Goal: Task Accomplishment & Management: Use online tool/utility

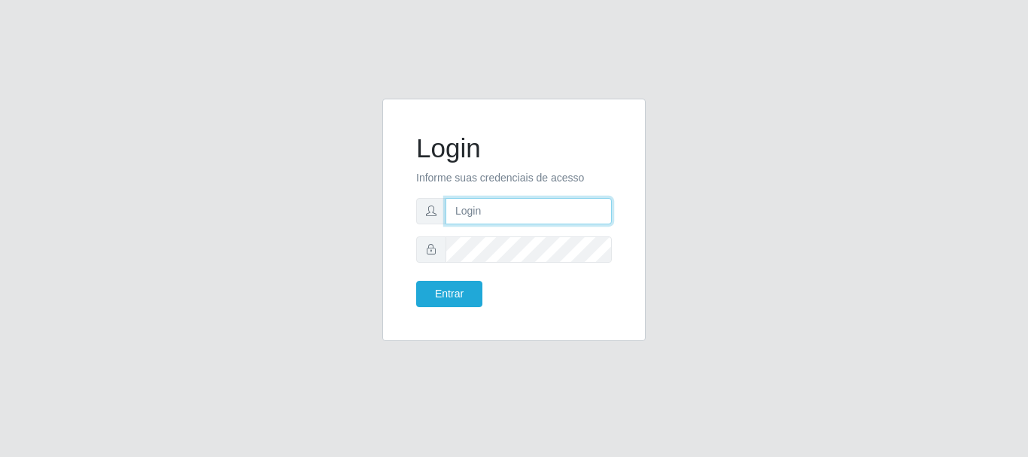
click at [500, 208] on input "text" at bounding box center [528, 211] width 166 height 26
type input "[EMAIL_ADDRESS][DOMAIN_NAME]"
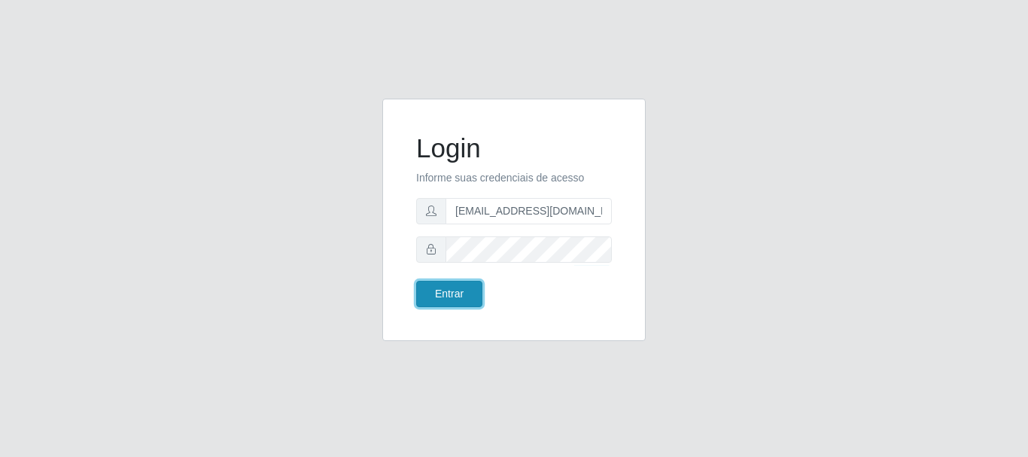
click at [447, 290] on button "Entrar" at bounding box center [449, 294] width 66 height 26
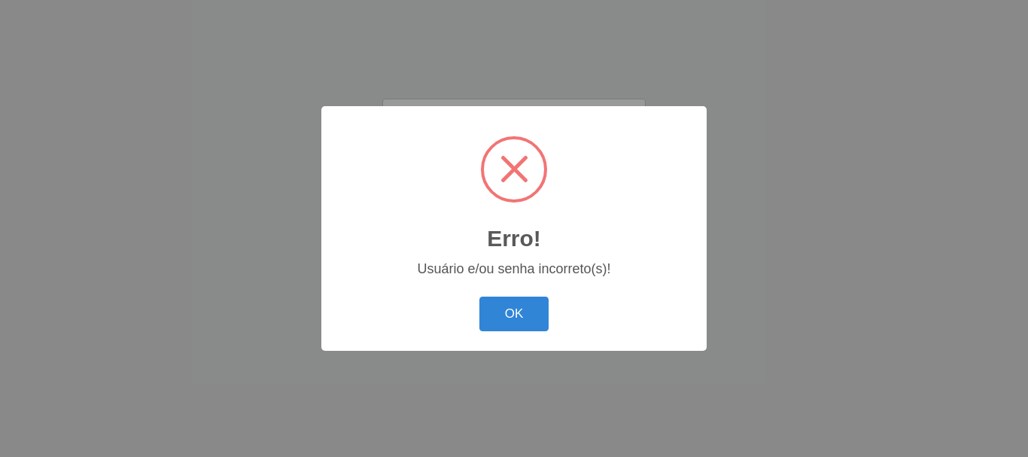
click at [557, 344] on div "Erro! × Usuário e/ou senha incorreto(s)! OK Cancel" at bounding box center [513, 228] width 385 height 244
click at [523, 313] on button "OK" at bounding box center [514, 313] width 70 height 35
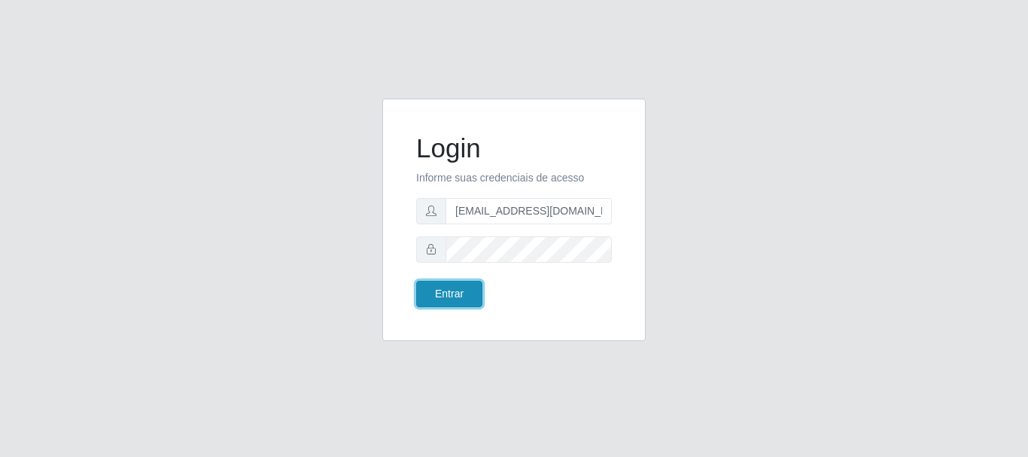
click at [445, 294] on button "Entrar" at bounding box center [449, 294] width 66 height 26
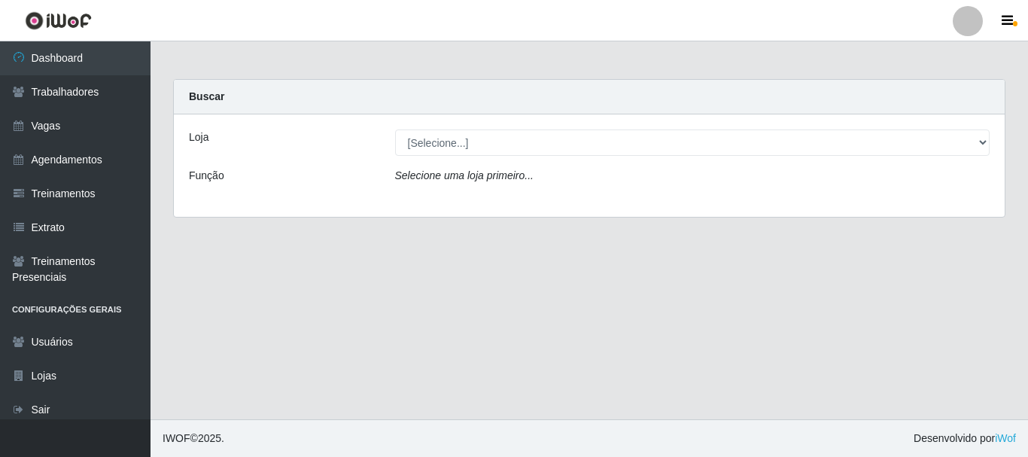
click at [521, 165] on div "Loja [Selecione...] C-ASA Zona Norte Função Selecione uma loja primeiro..." at bounding box center [589, 165] width 830 height 102
click at [520, 157] on div "Loja [Selecione...] C-ASA Zona Norte Função Selecione uma loja primeiro..." at bounding box center [589, 165] width 830 height 102
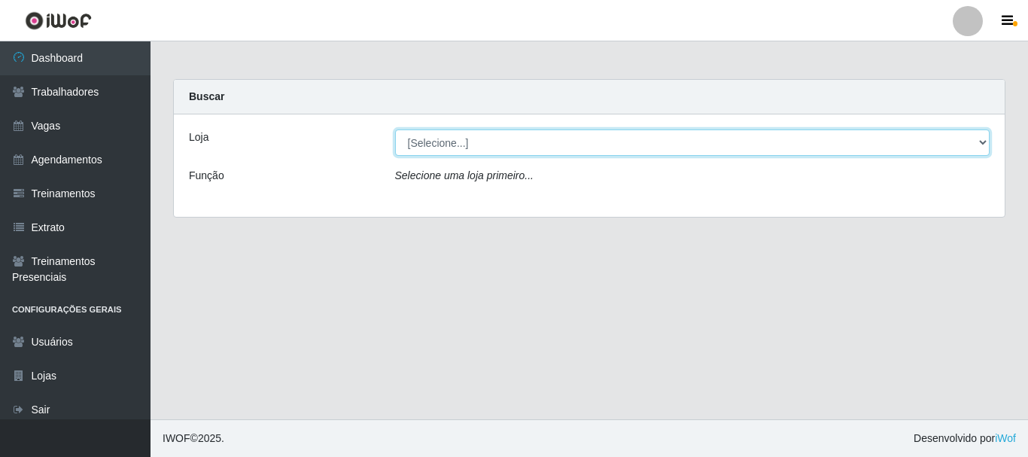
click at [520, 143] on select "[Selecione...] C-[GEOGRAPHIC_DATA]" at bounding box center [692, 142] width 595 height 26
select select "239"
click at [395, 129] on select "[Selecione...] C-[GEOGRAPHIC_DATA]" at bounding box center [692, 142] width 595 height 26
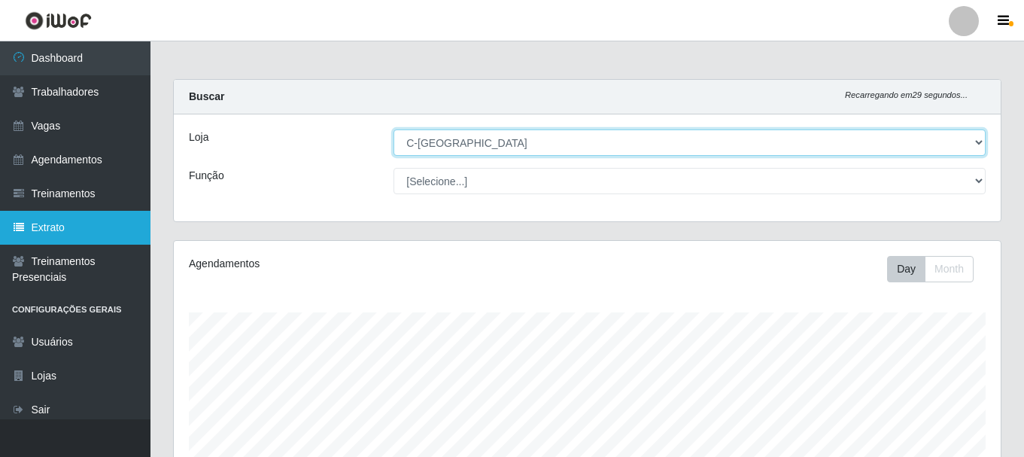
scroll to position [312, 827]
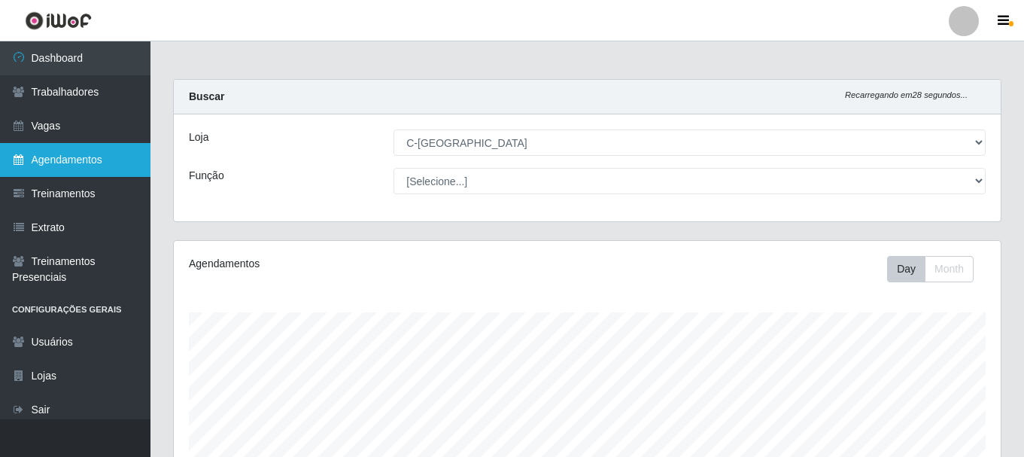
click at [90, 153] on link "Agendamentos" at bounding box center [75, 160] width 150 height 34
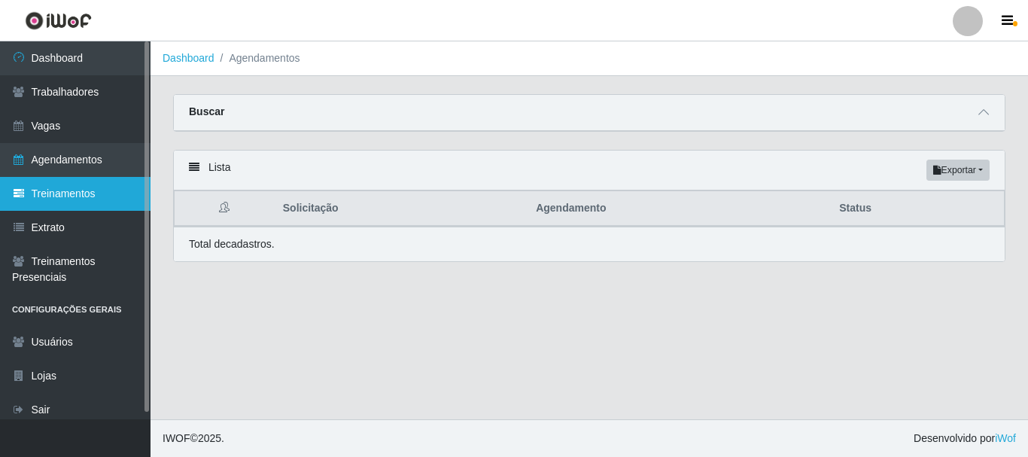
click at [95, 196] on link "Treinamentos" at bounding box center [75, 194] width 150 height 34
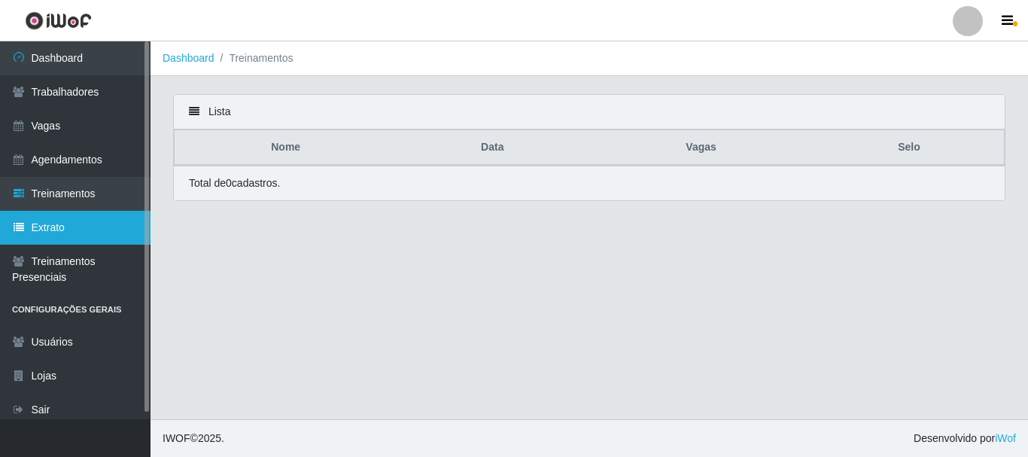
click at [53, 222] on link "Extrato" at bounding box center [75, 228] width 150 height 34
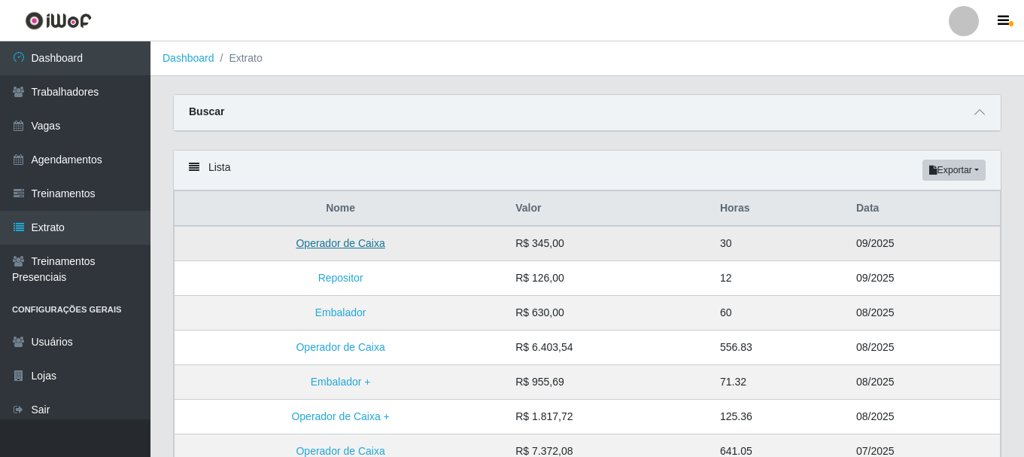
click at [369, 246] on link "Operador de Caixa" at bounding box center [340, 243] width 89 height 12
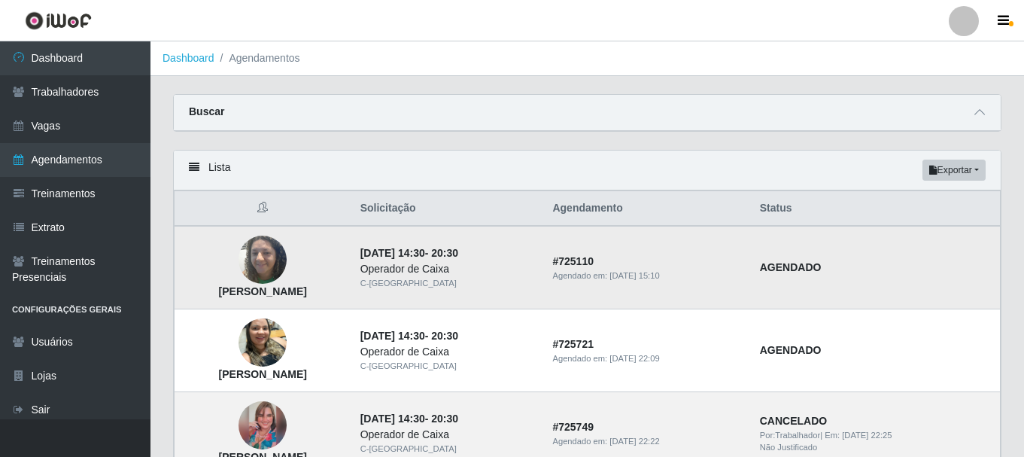
click at [535, 263] on div "Operador de Caixa" at bounding box center [447, 269] width 175 height 16
click at [287, 282] on img at bounding box center [262, 260] width 48 height 64
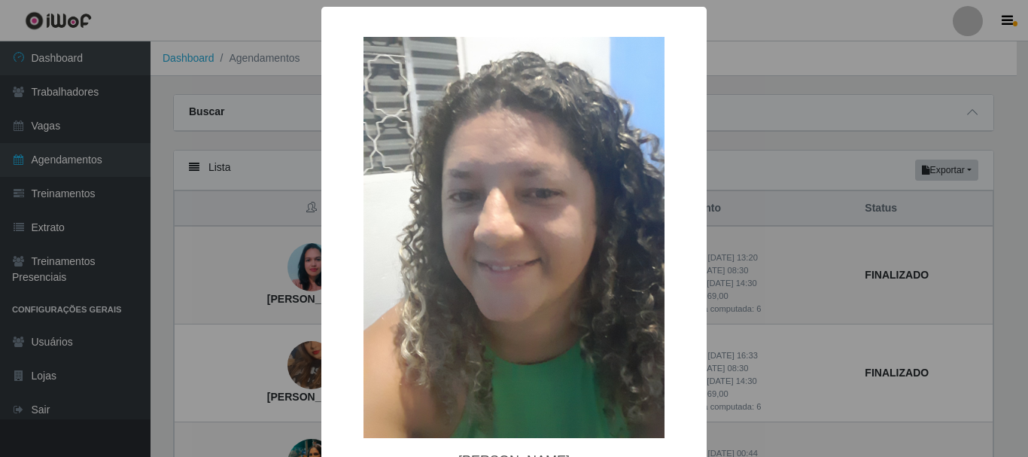
click at [305, 280] on div "× [PERSON_NAME] OK Cancel" at bounding box center [514, 228] width 1028 height 457
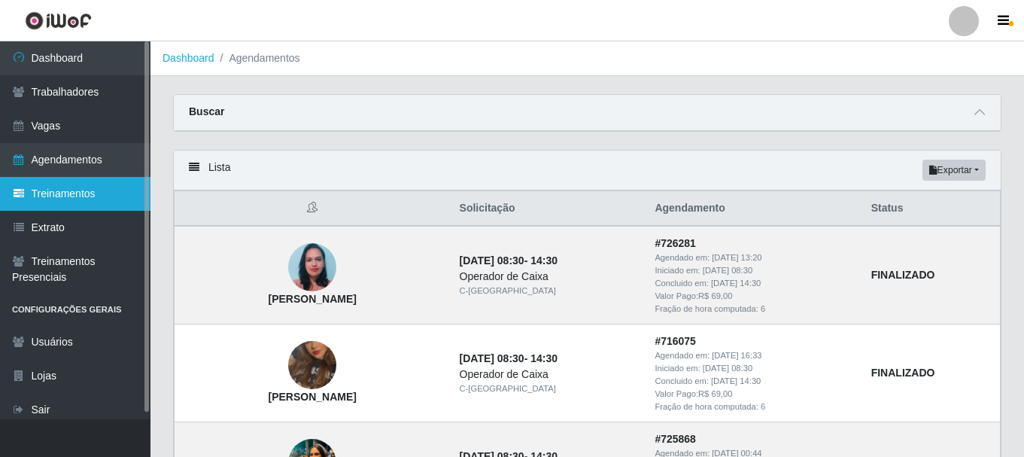
click at [60, 195] on link "Treinamentos" at bounding box center [75, 194] width 150 height 34
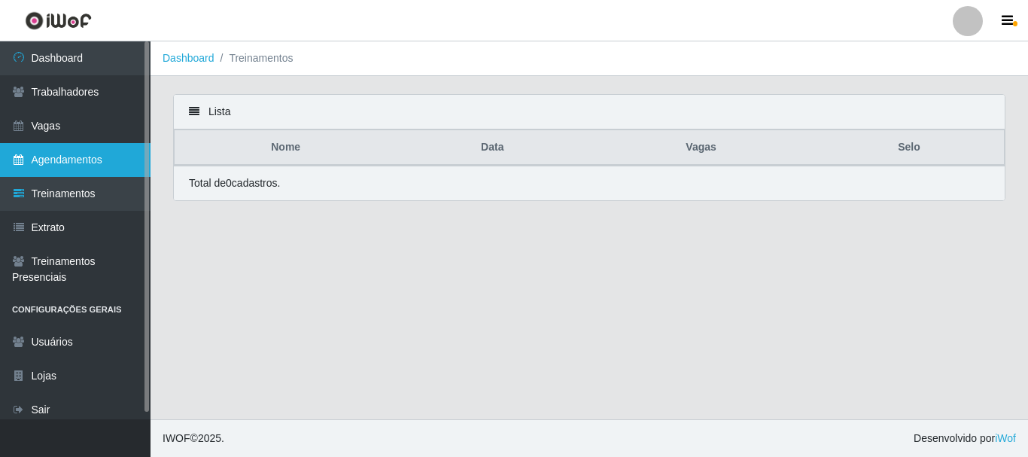
click at [54, 153] on link "Agendamentos" at bounding box center [75, 160] width 150 height 34
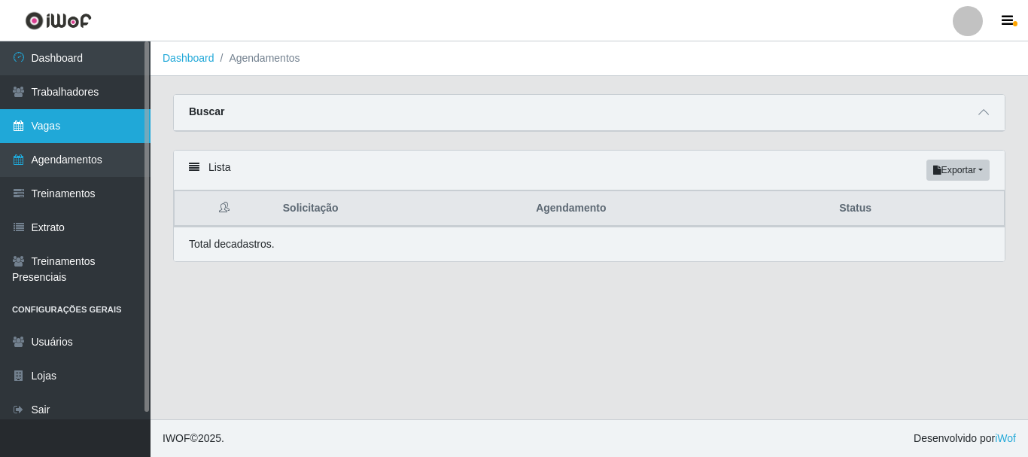
click at [45, 125] on link "Vagas" at bounding box center [75, 126] width 150 height 34
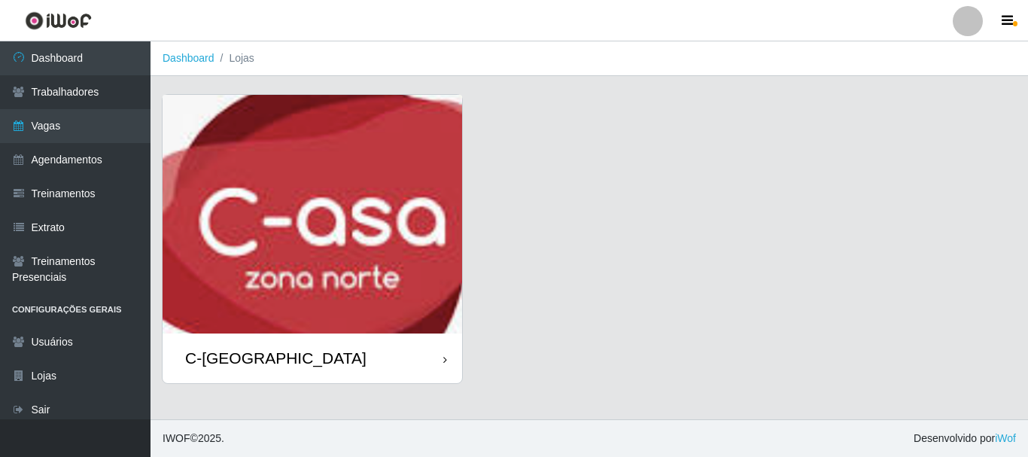
click at [268, 359] on div "C-[GEOGRAPHIC_DATA]" at bounding box center [275, 357] width 181 height 19
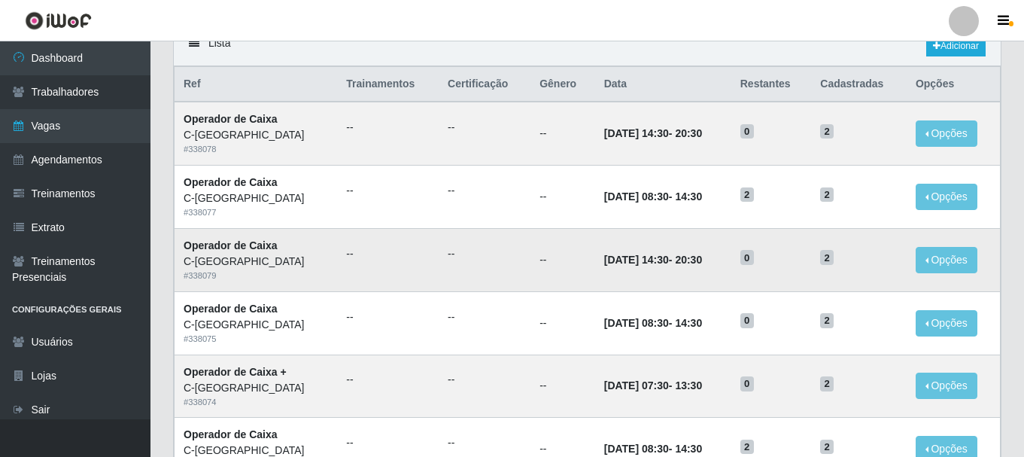
scroll to position [150, 0]
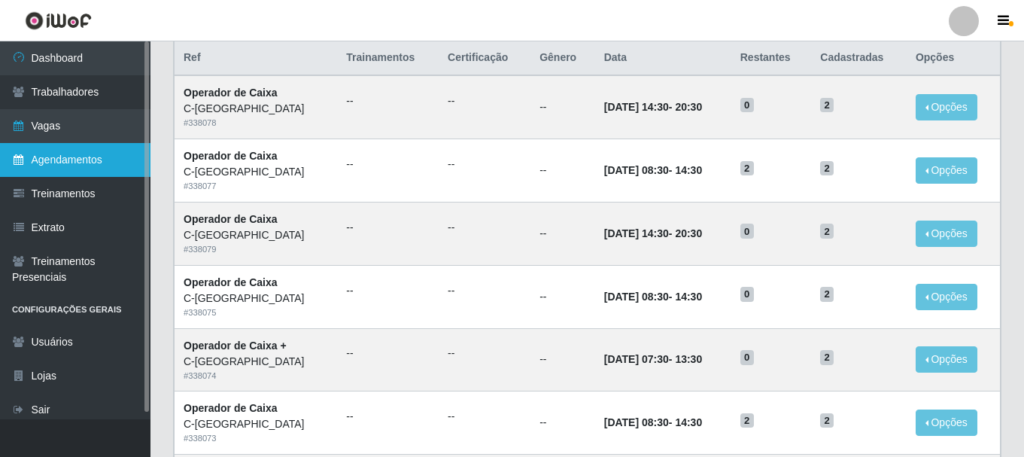
click at [70, 151] on link "Agendamentos" at bounding box center [75, 160] width 150 height 34
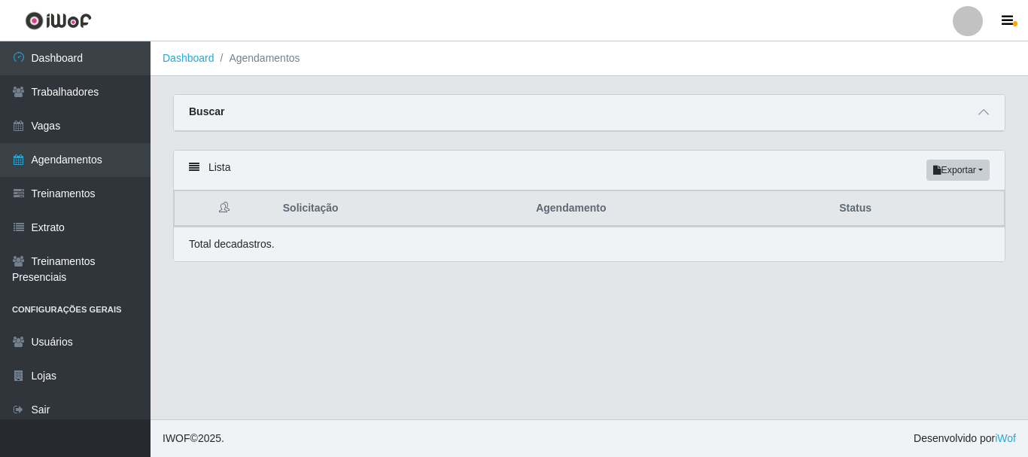
click at [198, 172] on icon at bounding box center [194, 167] width 11 height 11
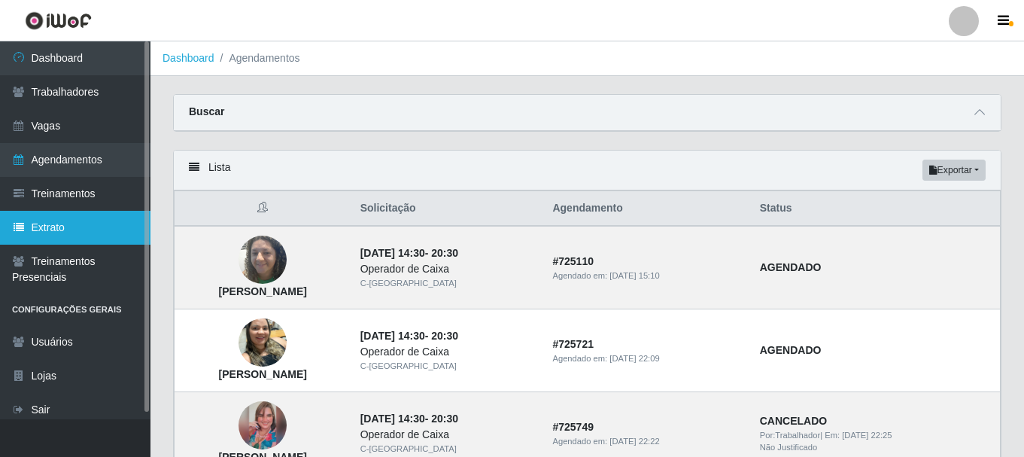
click at [90, 234] on link "Extrato" at bounding box center [75, 228] width 150 height 34
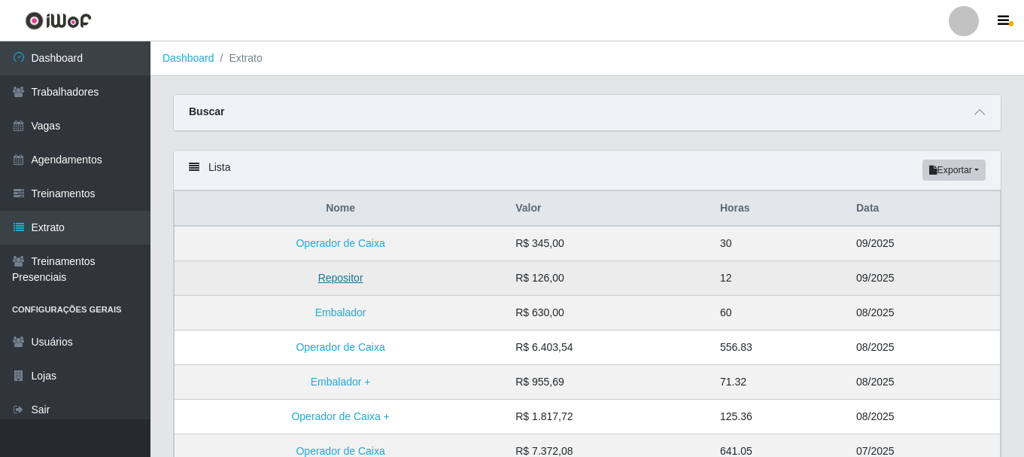
click at [346, 280] on link "Repositor" at bounding box center [340, 278] width 45 height 12
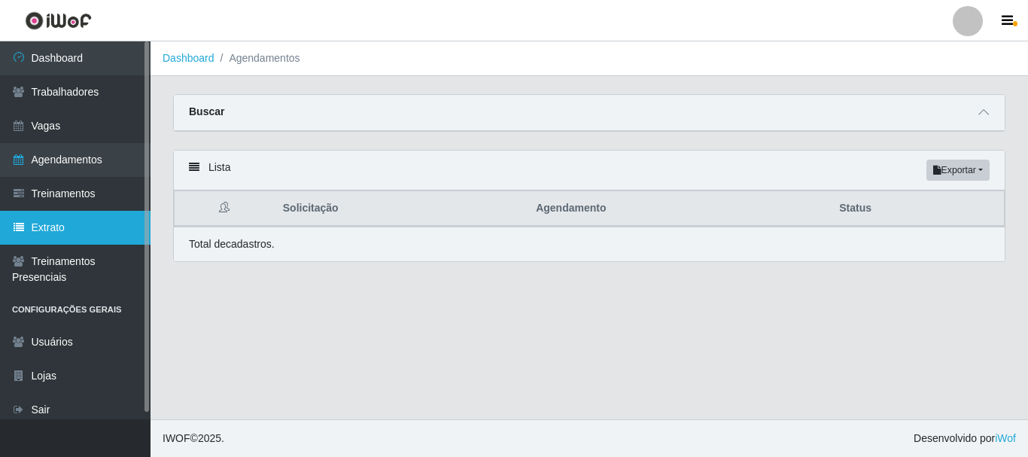
click at [48, 230] on link "Extrato" at bounding box center [75, 228] width 150 height 34
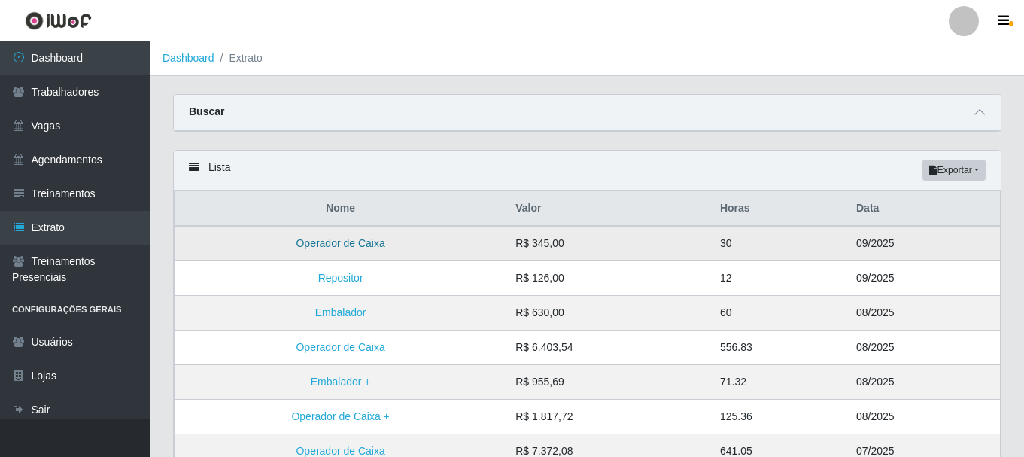
click at [362, 249] on link "Operador de Caixa" at bounding box center [340, 243] width 89 height 12
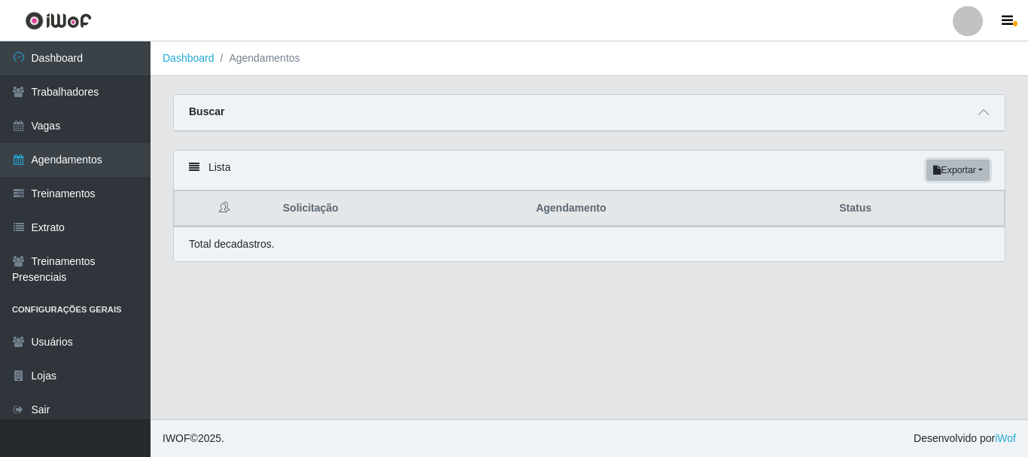
click at [979, 168] on button "Exportar" at bounding box center [957, 169] width 63 height 21
click at [951, 202] on button "PDF" at bounding box center [930, 199] width 119 height 32
click at [736, 285] on main "Dashboard Agendamentos Carregando... Buscar Início em [DATE] Término em [DATE] …" at bounding box center [588, 230] width 877 height 378
click at [973, 170] on button "Exportar" at bounding box center [957, 169] width 63 height 21
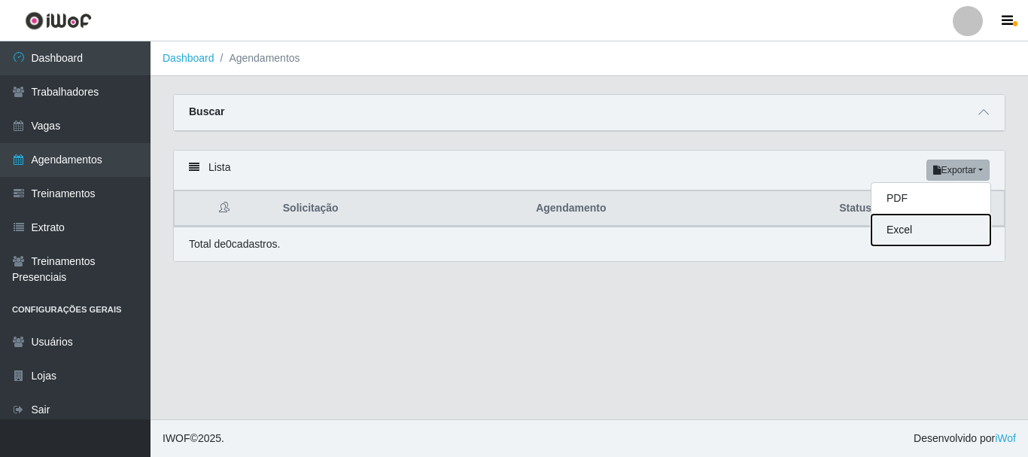
click at [959, 232] on button "Excel" at bounding box center [930, 229] width 119 height 31
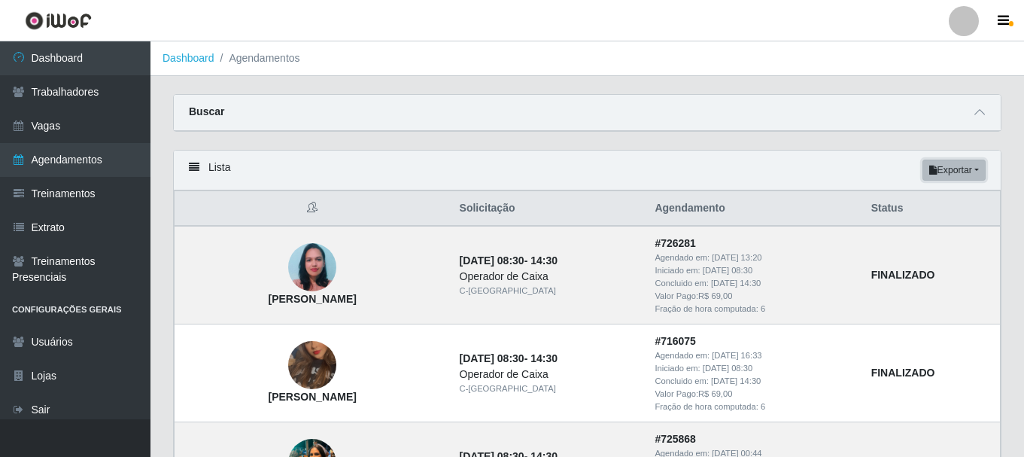
click at [976, 169] on button "Exportar" at bounding box center [953, 169] width 63 height 21
click at [927, 202] on button "PDF" at bounding box center [926, 199] width 119 height 32
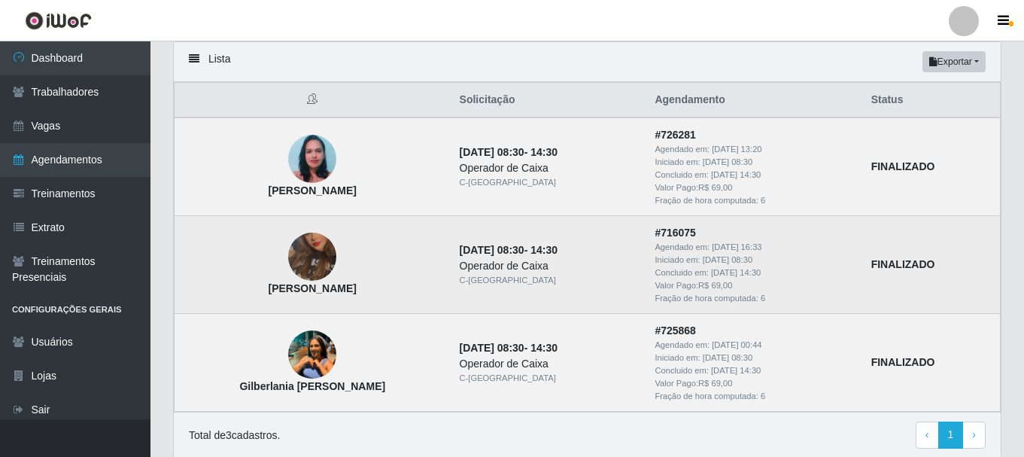
scroll to position [150, 0]
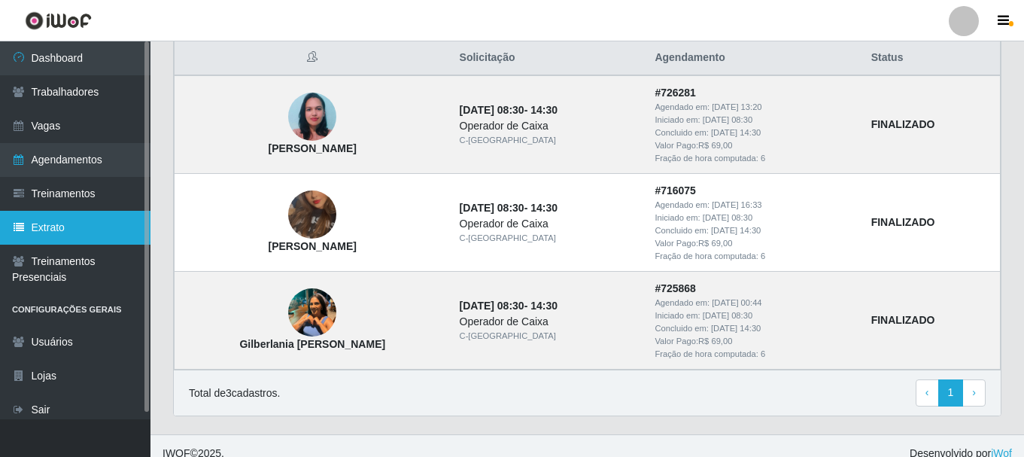
click at [65, 236] on link "Extrato" at bounding box center [75, 228] width 150 height 34
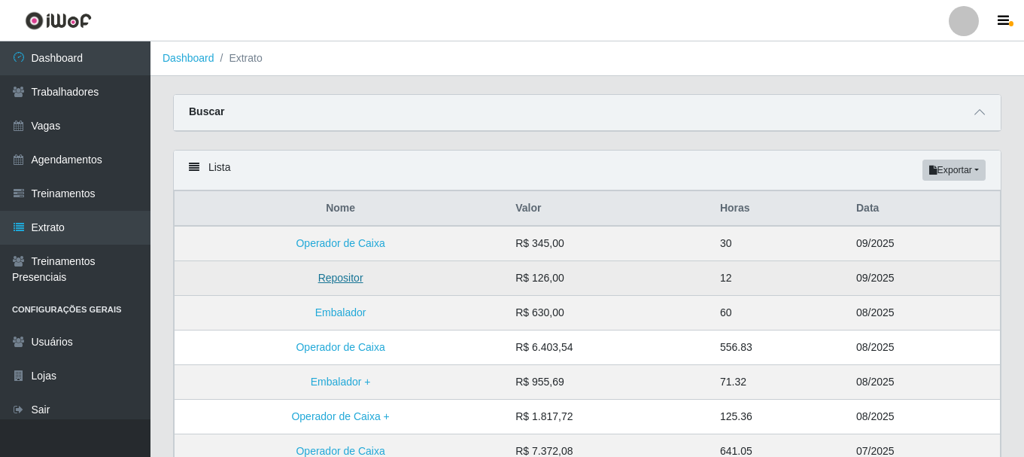
click at [335, 278] on link "Repositor" at bounding box center [340, 278] width 45 height 12
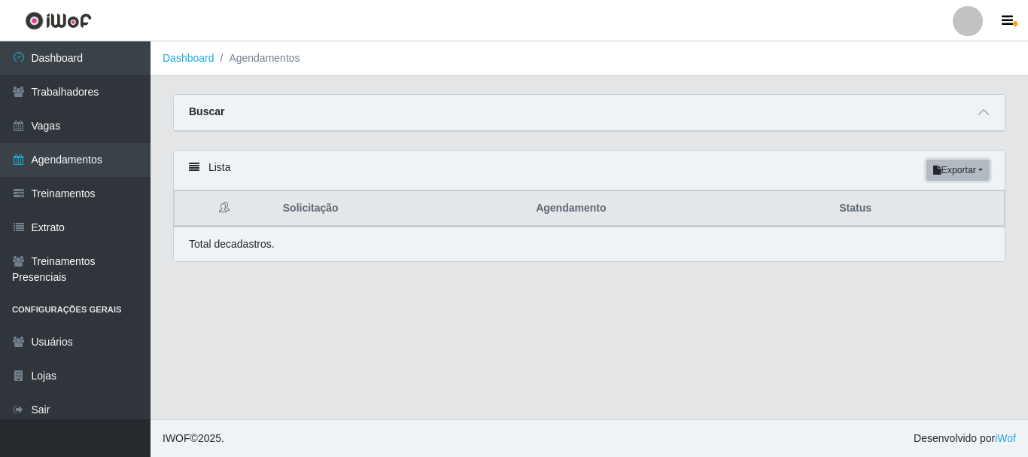
click at [982, 174] on button "Exportar" at bounding box center [957, 169] width 63 height 21
click at [935, 200] on button "PDF" at bounding box center [930, 199] width 119 height 32
click at [989, 159] on div "Lista Exportar PDF Excel" at bounding box center [589, 170] width 830 height 40
click at [981, 165] on button "Exportar" at bounding box center [957, 169] width 63 height 21
click at [931, 199] on button "PDF" at bounding box center [930, 199] width 119 height 32
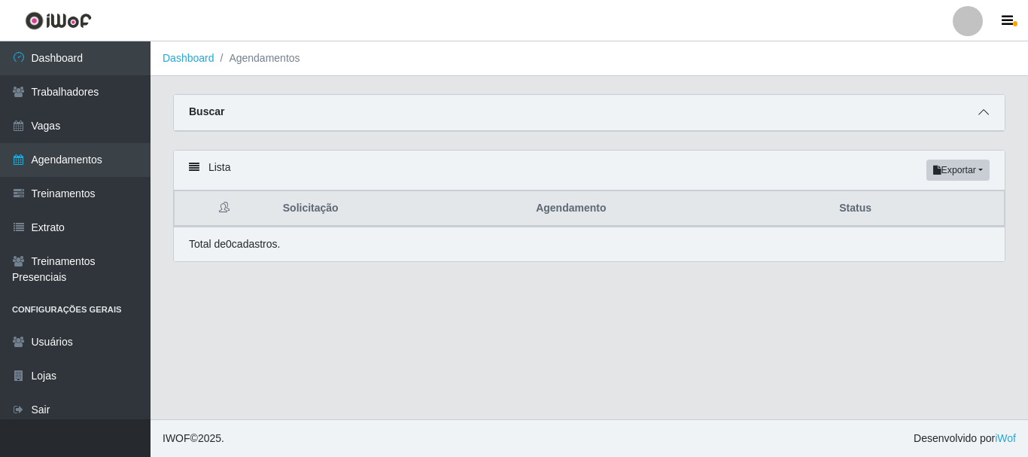
click at [985, 112] on icon at bounding box center [983, 112] width 11 height 11
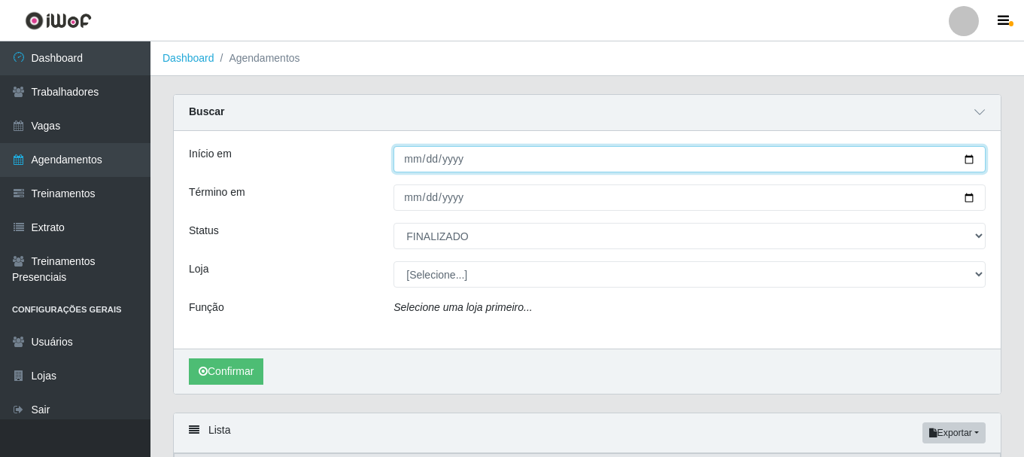
click at [974, 154] on input "[DATE]" at bounding box center [689, 159] width 592 height 26
type input "[DATE]"
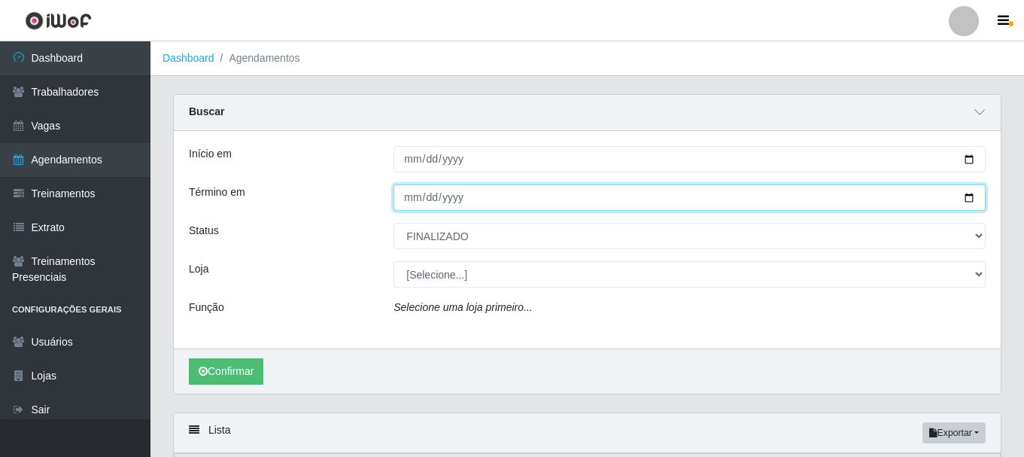
click at [968, 200] on input "[DATE]" at bounding box center [689, 197] width 592 height 26
type input "[DATE]"
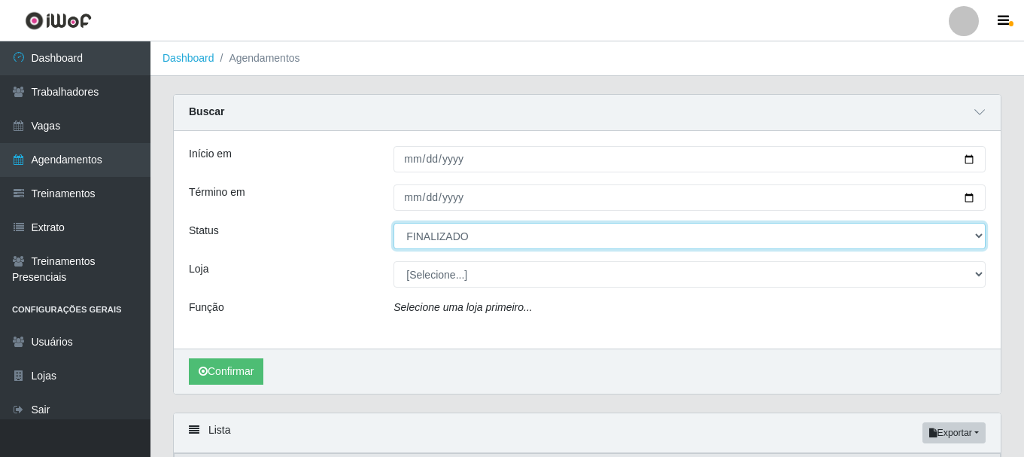
click at [479, 246] on select "[Selecione...] AGENDADO AGUARDANDO LIBERAR EM ANDAMENTO EM REVISÃO FINALIZADO C…" at bounding box center [689, 236] width 592 height 26
click at [393, 223] on select "[Selecione...] AGENDADO AGUARDANDO LIBERAR EM ANDAMENTO EM REVISÃO FINALIZADO C…" at bounding box center [689, 236] width 592 height 26
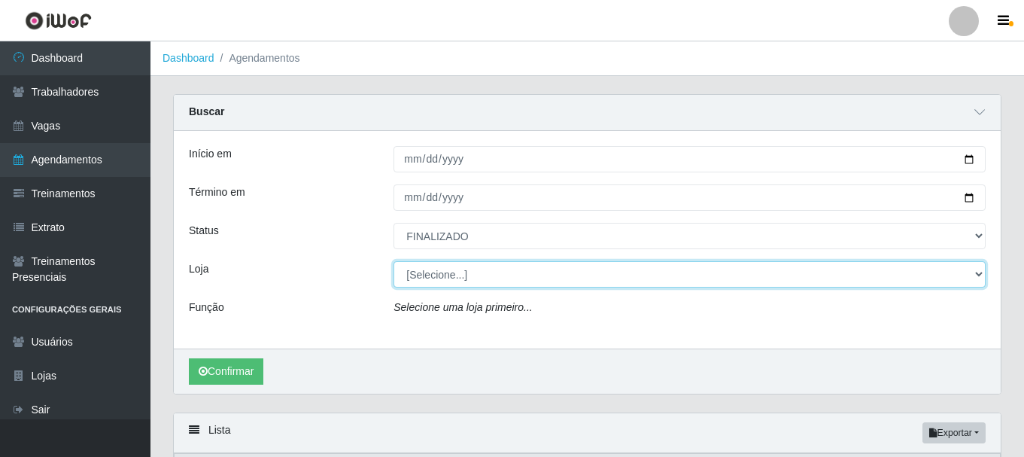
click at [518, 277] on select "[Selecione...] C-[GEOGRAPHIC_DATA]" at bounding box center [689, 274] width 592 height 26
select select "239"
click at [393, 262] on select "[Selecione...] C-[GEOGRAPHIC_DATA]" at bounding box center [689, 274] width 592 height 26
select select "24"
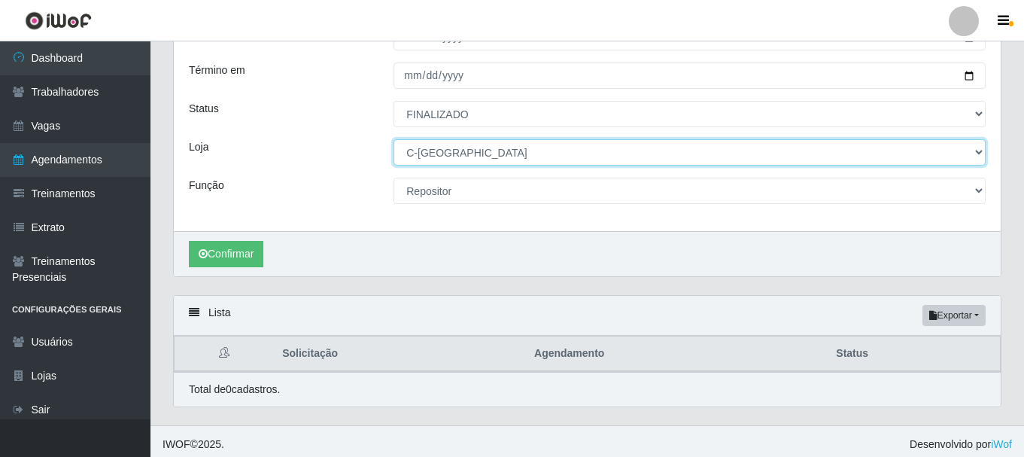
scroll to position [129, 0]
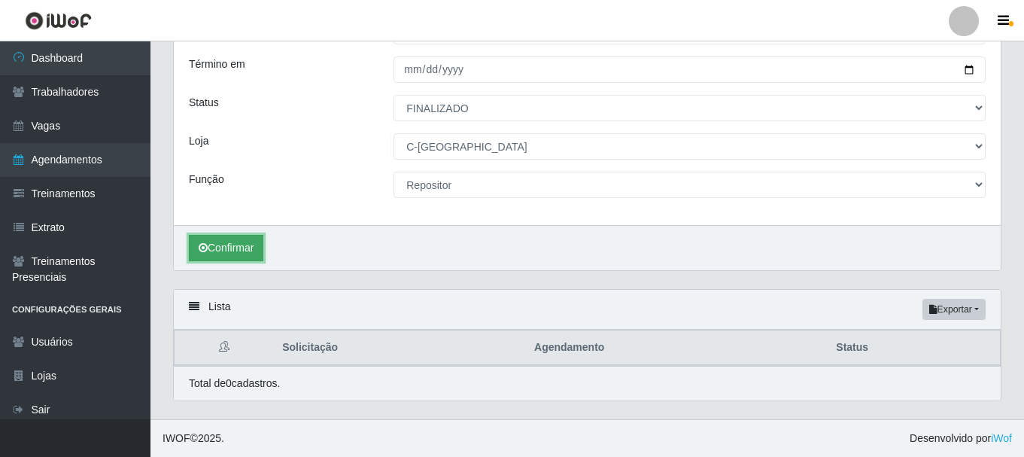
click at [233, 246] on button "Confirmar" at bounding box center [226, 248] width 74 height 26
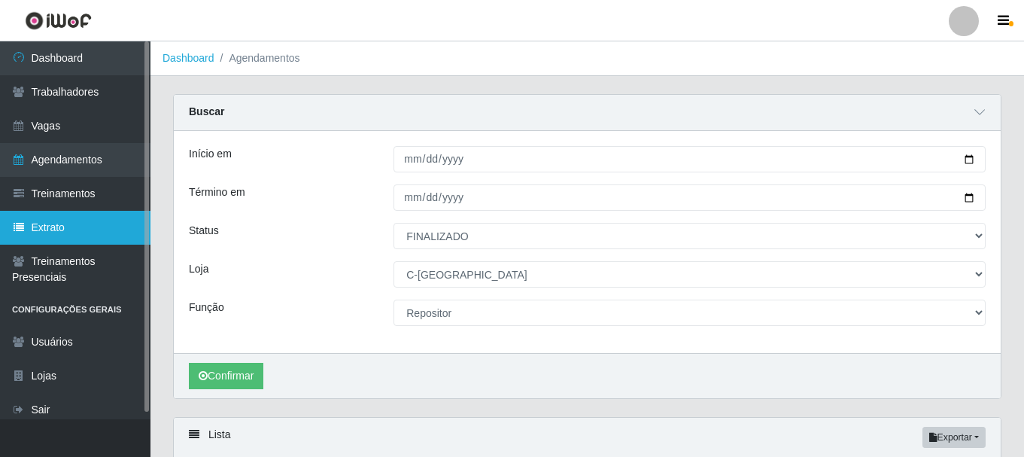
click at [53, 236] on link "Extrato" at bounding box center [75, 228] width 150 height 34
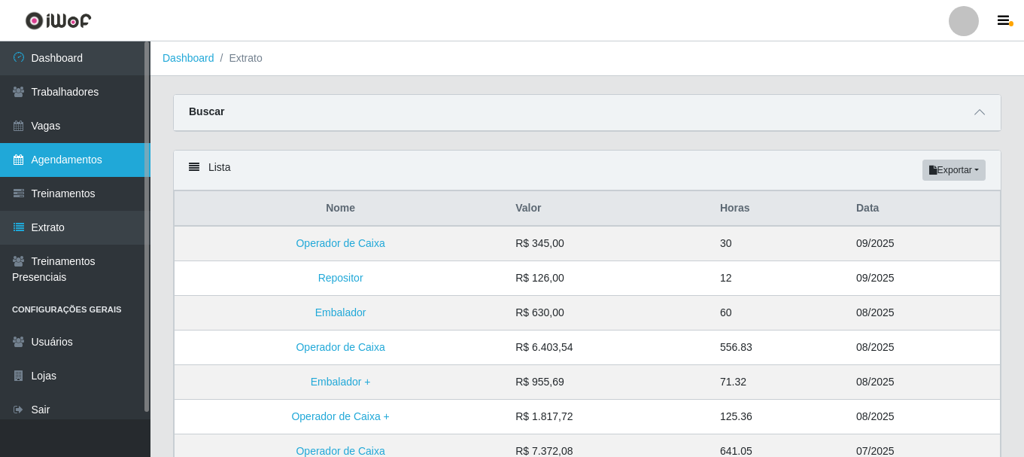
click at [72, 156] on link "Agendamentos" at bounding box center [75, 160] width 150 height 34
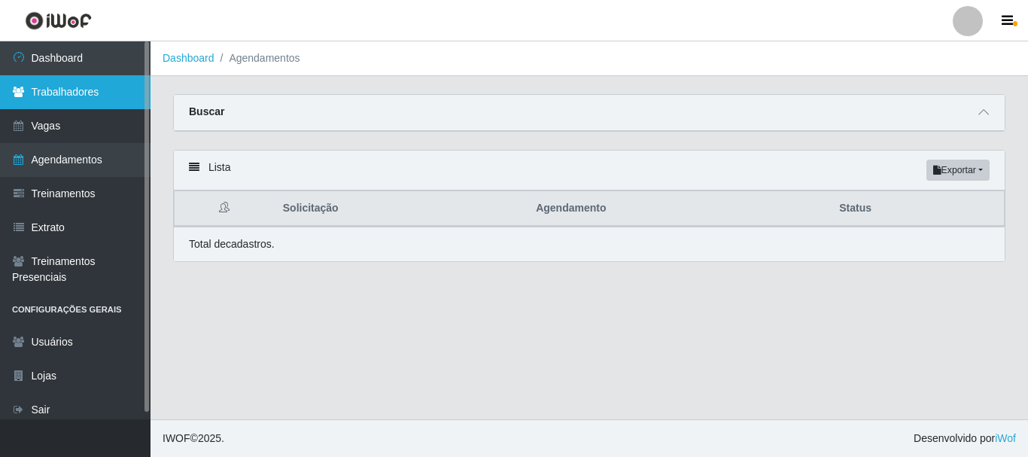
click at [96, 91] on link "Trabalhadores" at bounding box center [75, 92] width 150 height 34
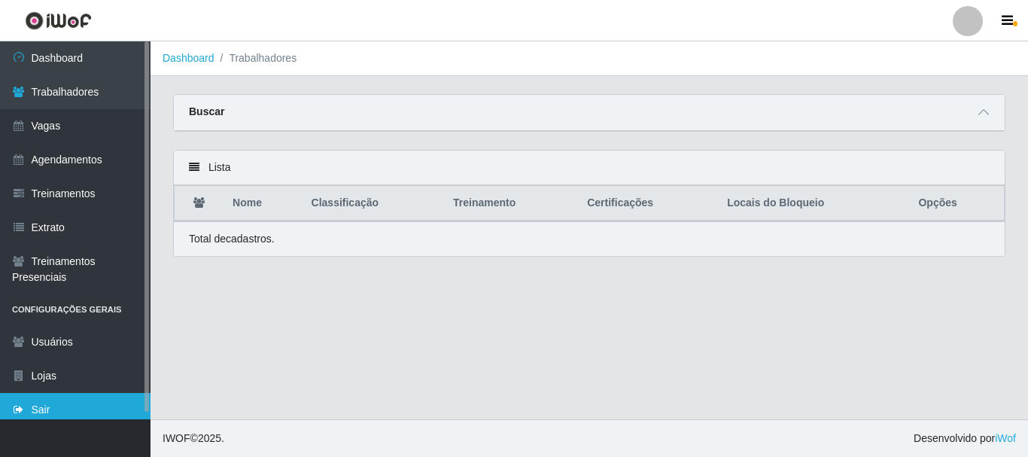
click at [55, 410] on link "Sair" at bounding box center [75, 410] width 150 height 34
